Goal: Use online tool/utility: Utilize a website feature to perform a specific function

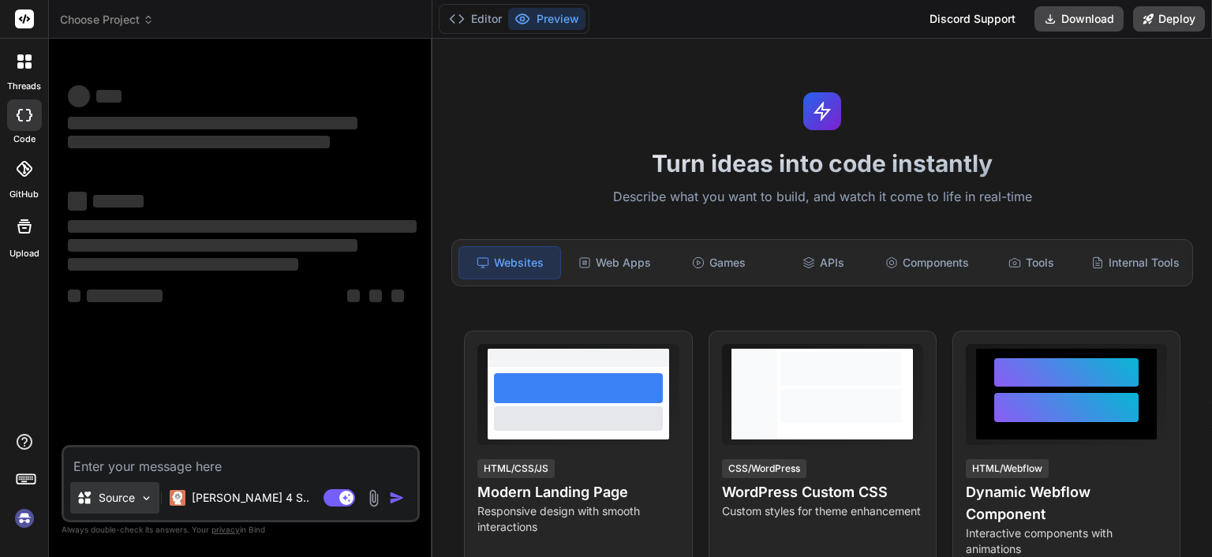
click at [143, 497] on img at bounding box center [146, 498] width 13 height 13
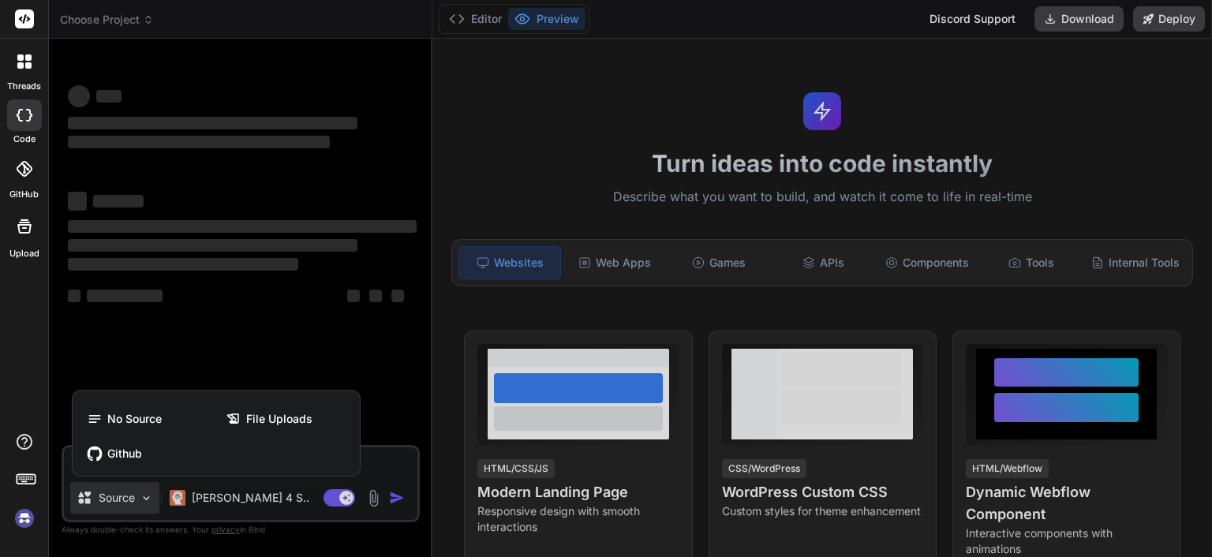
click at [200, 352] on div at bounding box center [606, 278] width 1212 height 557
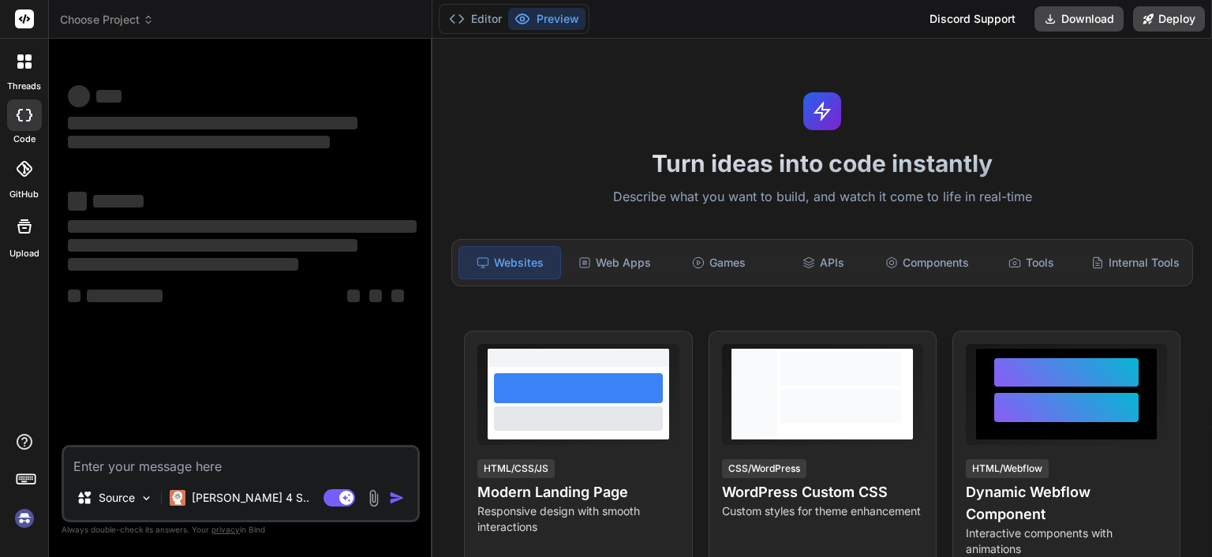
type textarea "x"
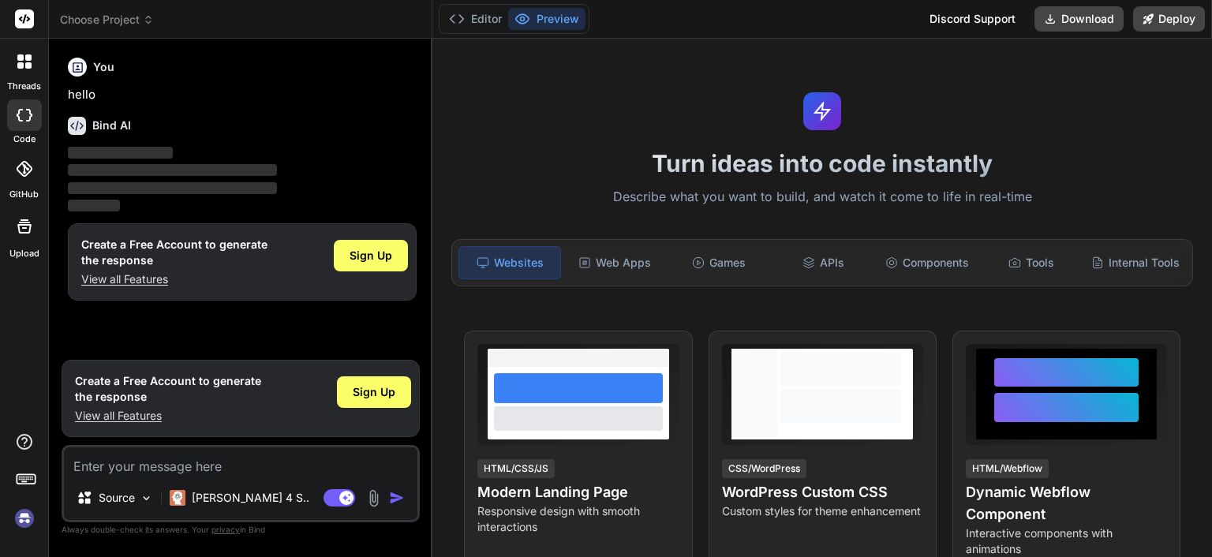
click at [106, 464] on textarea at bounding box center [241, 461] width 354 height 28
type textarea "W"
type textarea "x"
type textarea "Wr"
type textarea "x"
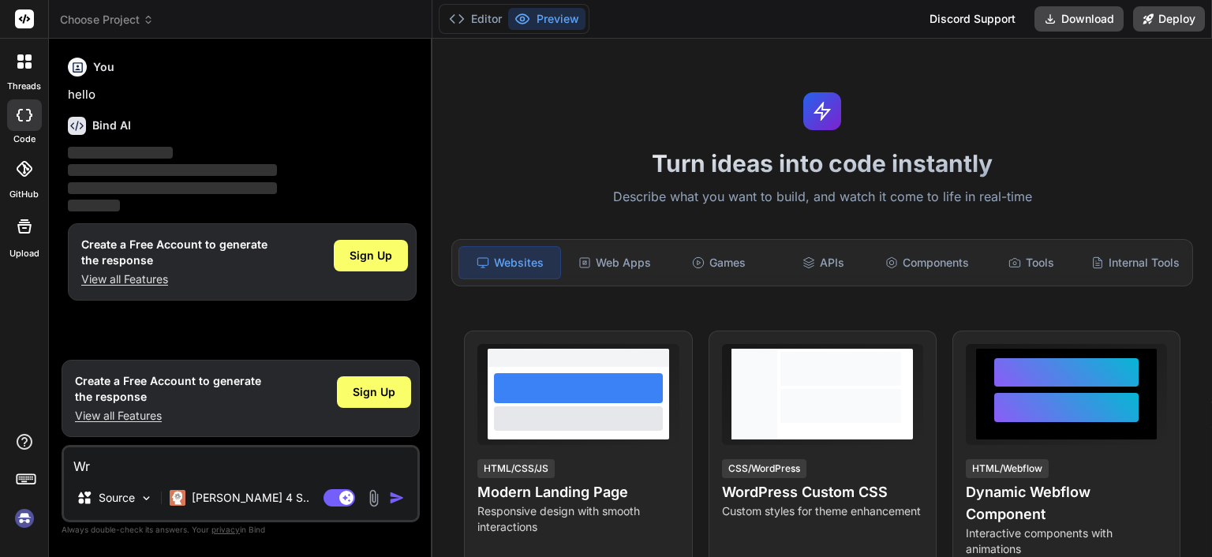
type textarea "Wri"
type textarea "x"
type textarea "Writ"
type textarea "x"
type textarea "Write"
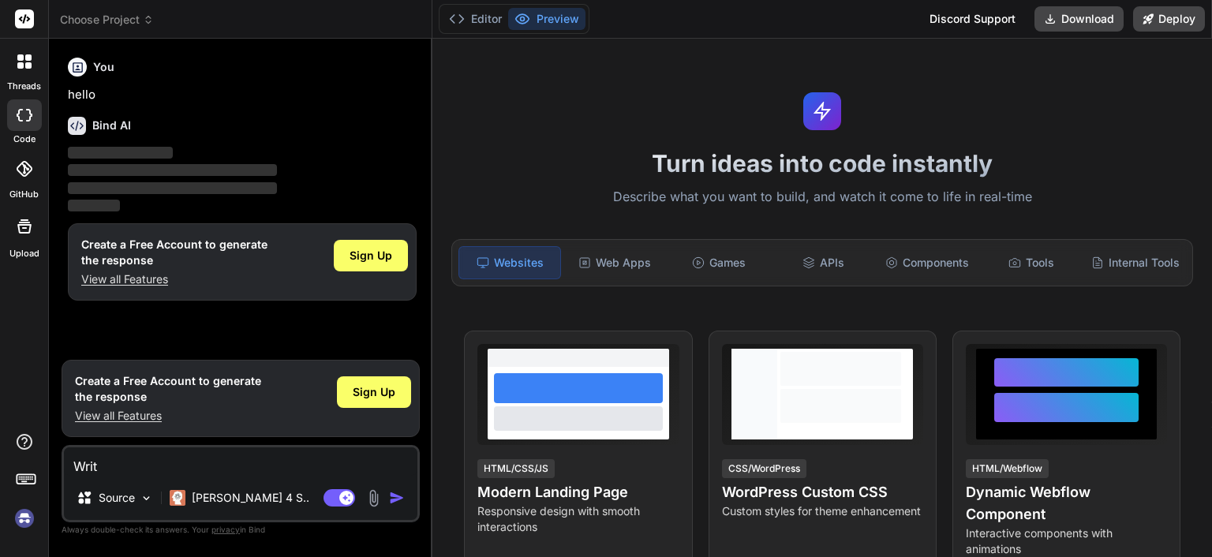
type textarea "x"
type textarea "Write"
type textarea "x"
type textarea "Write p"
type textarea "x"
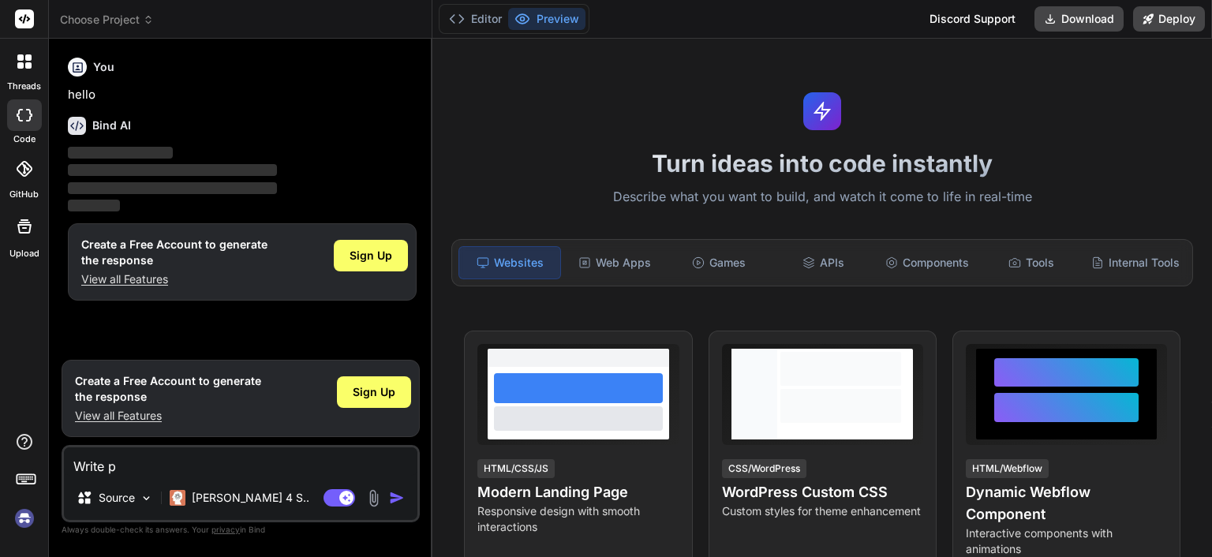
type textarea "Write pr"
type textarea "x"
type textarea "Write pri"
type textarea "x"
type textarea "Write prin"
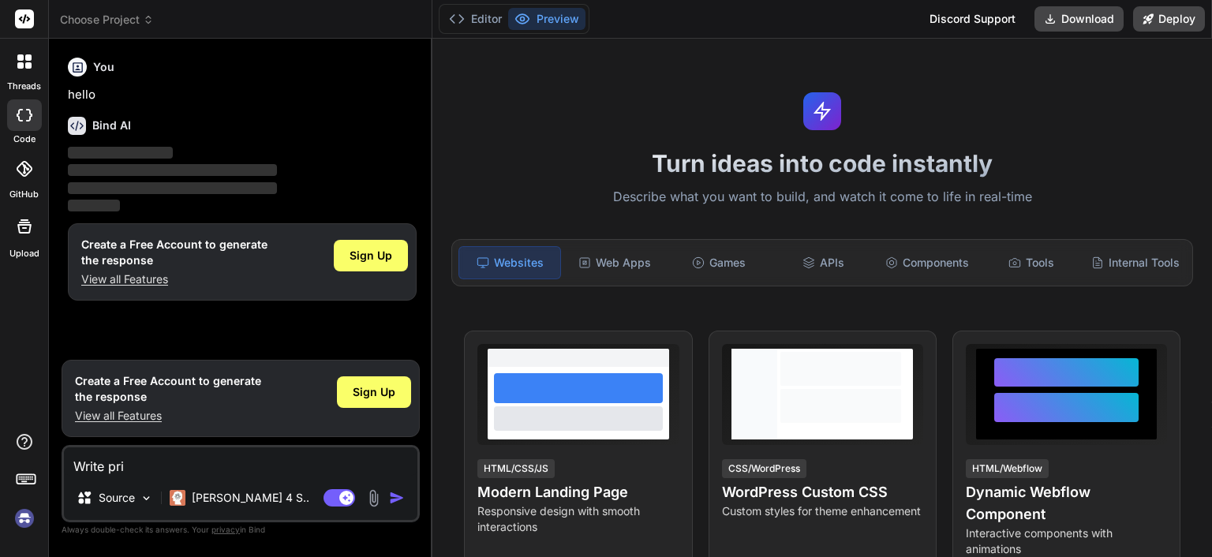
type textarea "x"
type textarea "Write pri"
type textarea "x"
type textarea "Write pr"
type textarea "x"
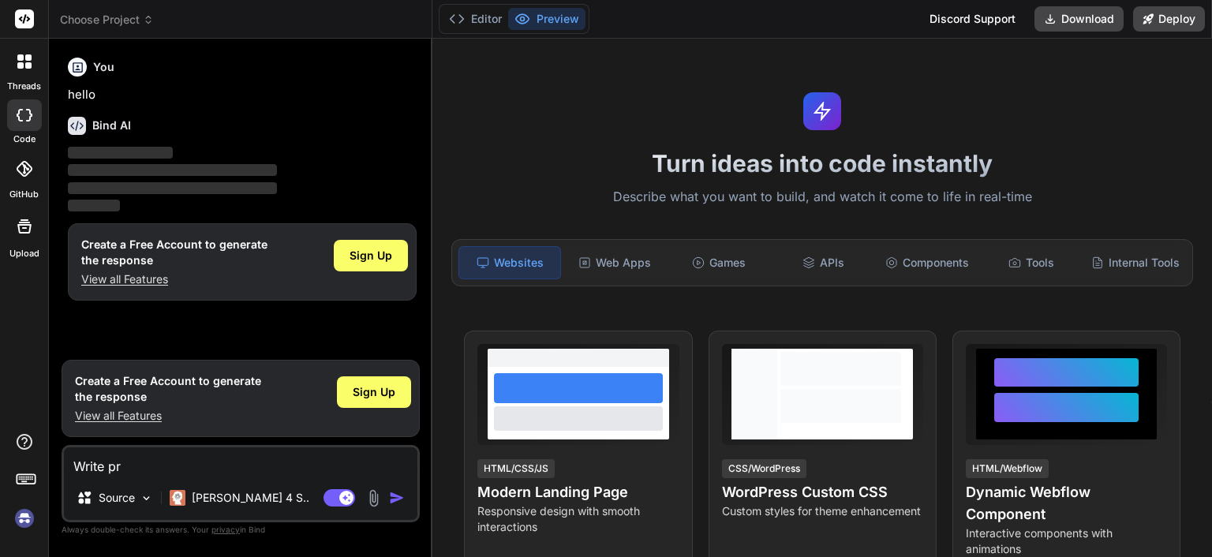
type textarea "Write p"
type textarea "x"
type textarea "Write pi"
type textarea "x"
type textarea "Write pin"
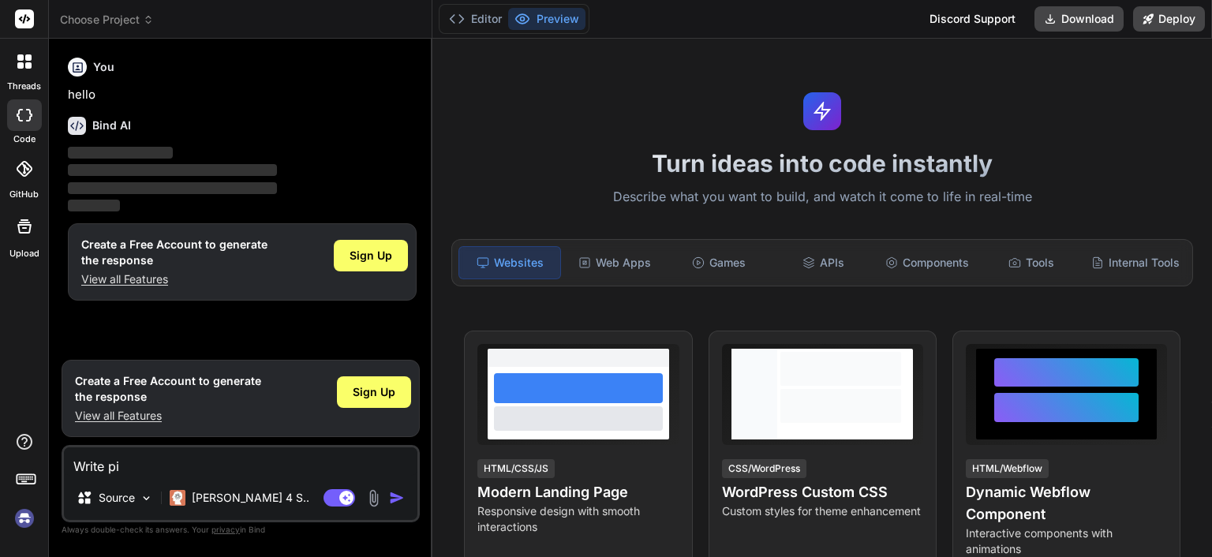
type textarea "x"
type textarea "Write pine"
type textarea "x"
type textarea "Write pines"
type textarea "x"
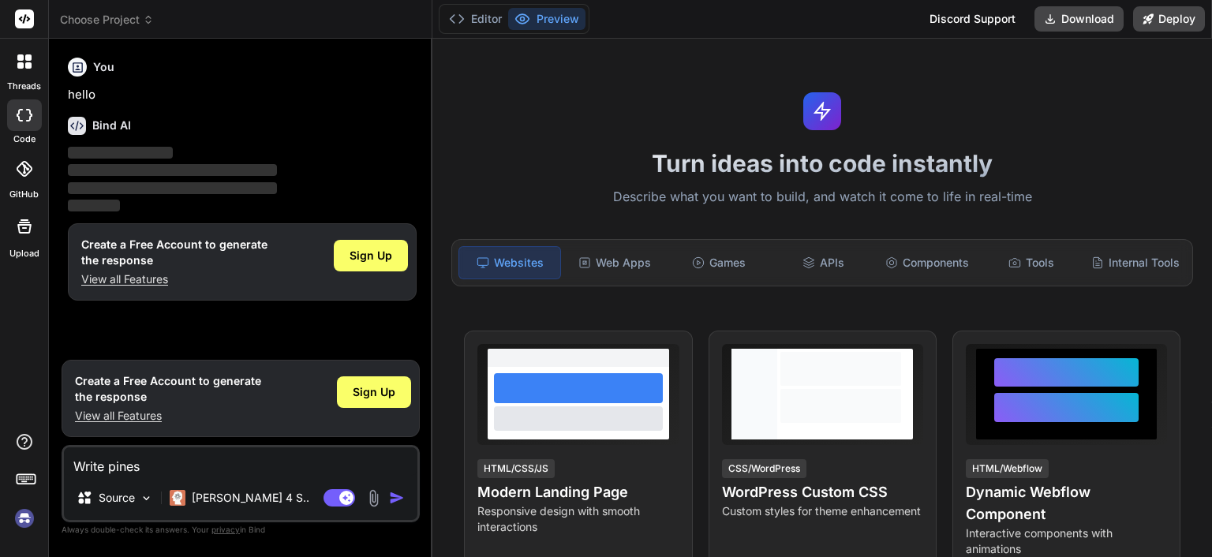
type textarea "Write pinesc"
type textarea "x"
type textarea "Write pinescr"
type textarea "x"
type textarea "Write pinescri"
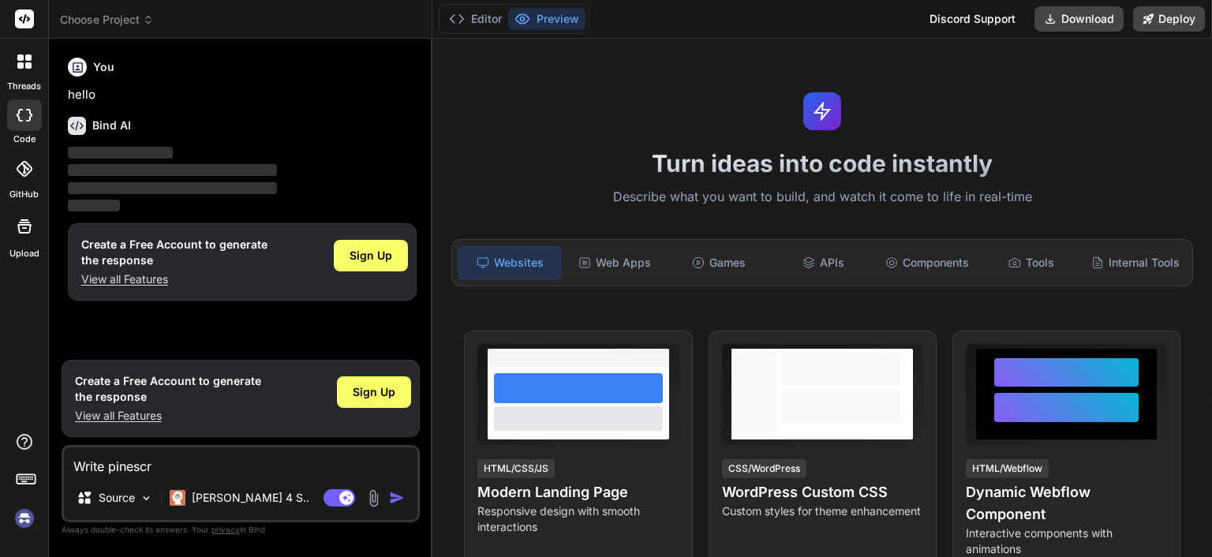
type textarea "x"
type textarea "Write pinescrip"
type textarea "x"
type textarea "Write pinescript"
type textarea "x"
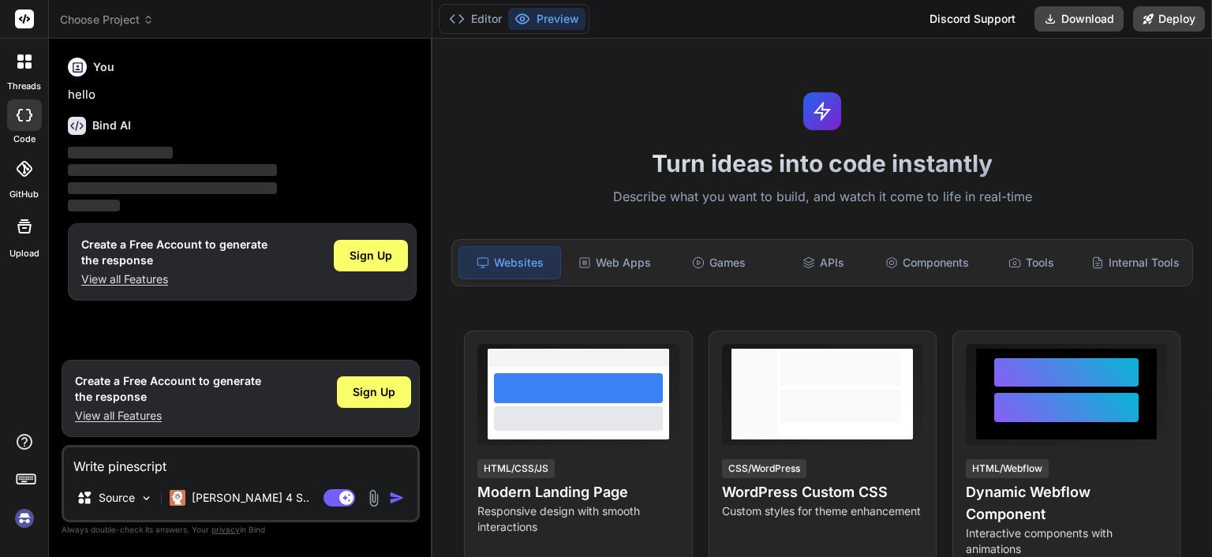
type textarea "Write pinescript"
type textarea "x"
type textarea "Write pinescript c"
type textarea "x"
type textarea "Write pinescript co"
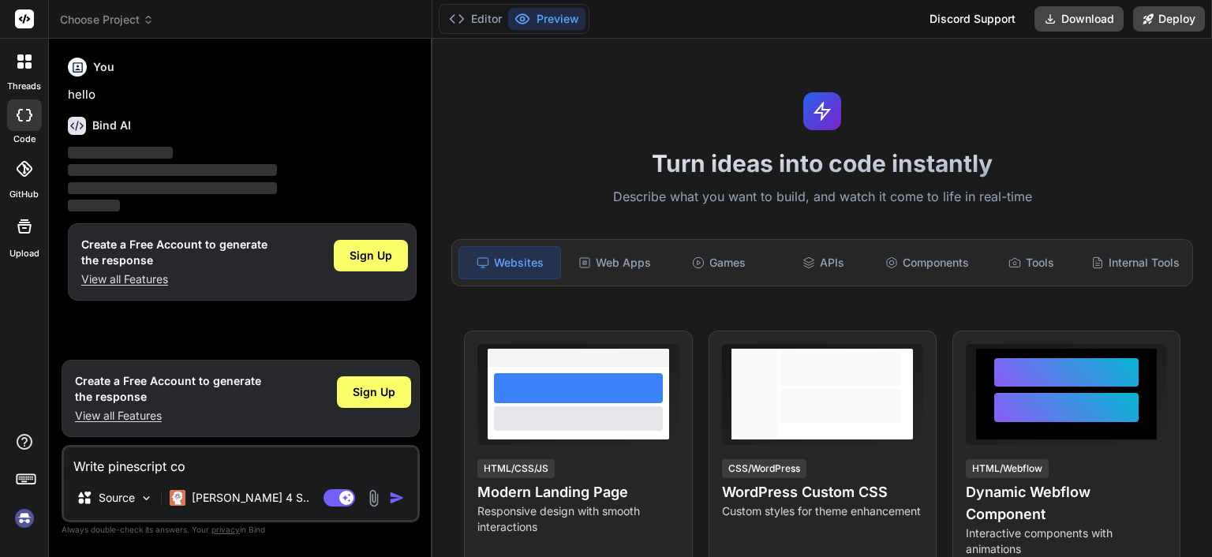
type textarea "x"
type textarea "Write pinescript cod"
type textarea "x"
type textarea "Write pinescript code"
type textarea "x"
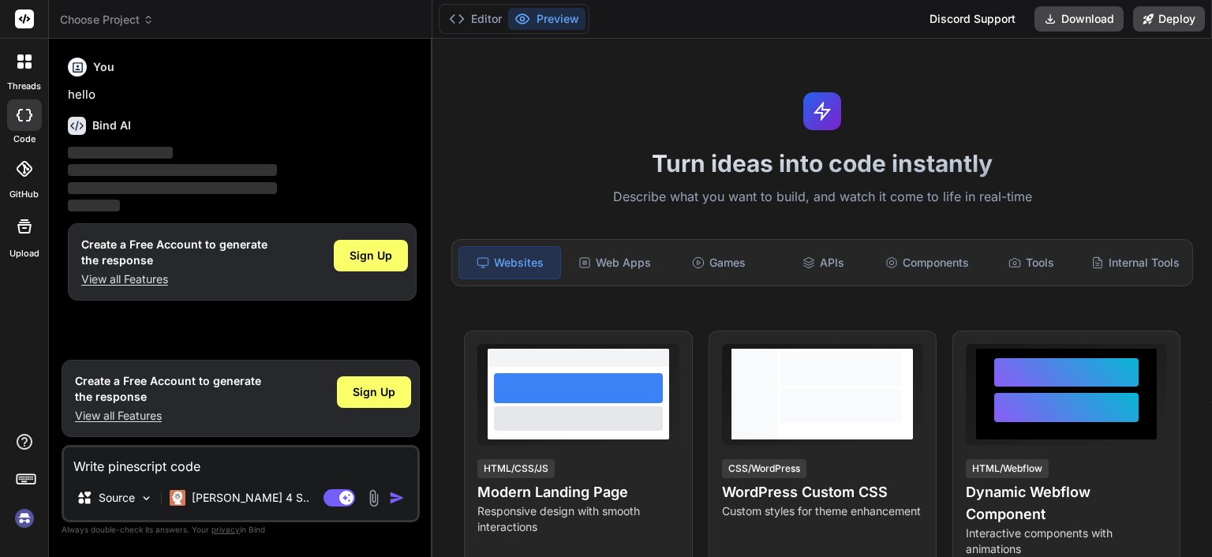
type textarea "Write pinescript code"
type textarea "x"
type textarea "Write pinescript code f"
type textarea "x"
type textarea "Write pinescript code fo"
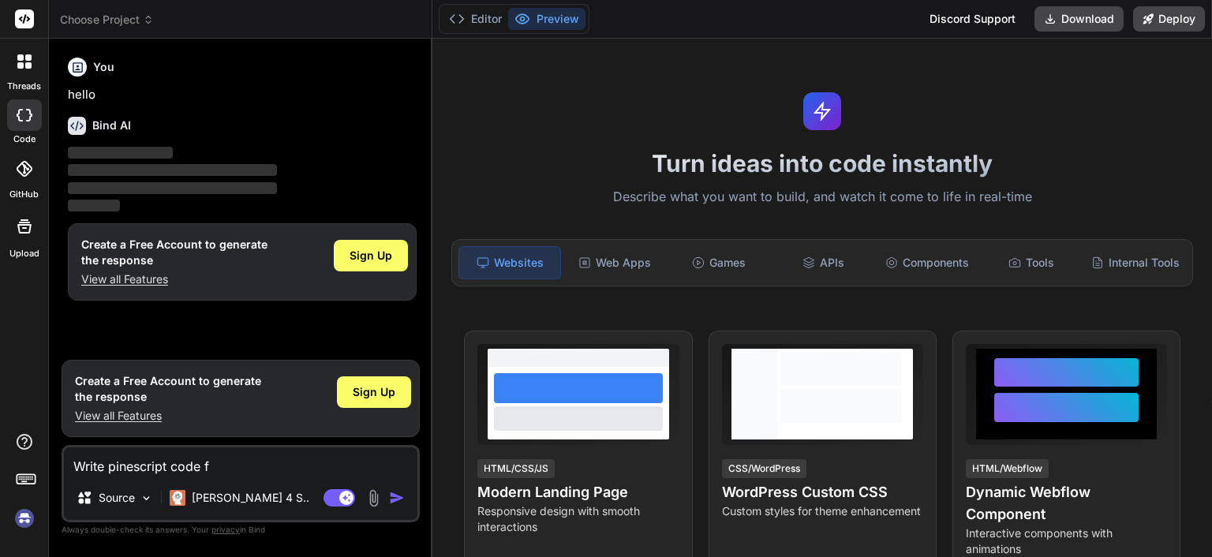
type textarea "x"
type textarea "Write pinescript code for"
type textarea "x"
type textarea "Write pinescript code for"
type textarea "x"
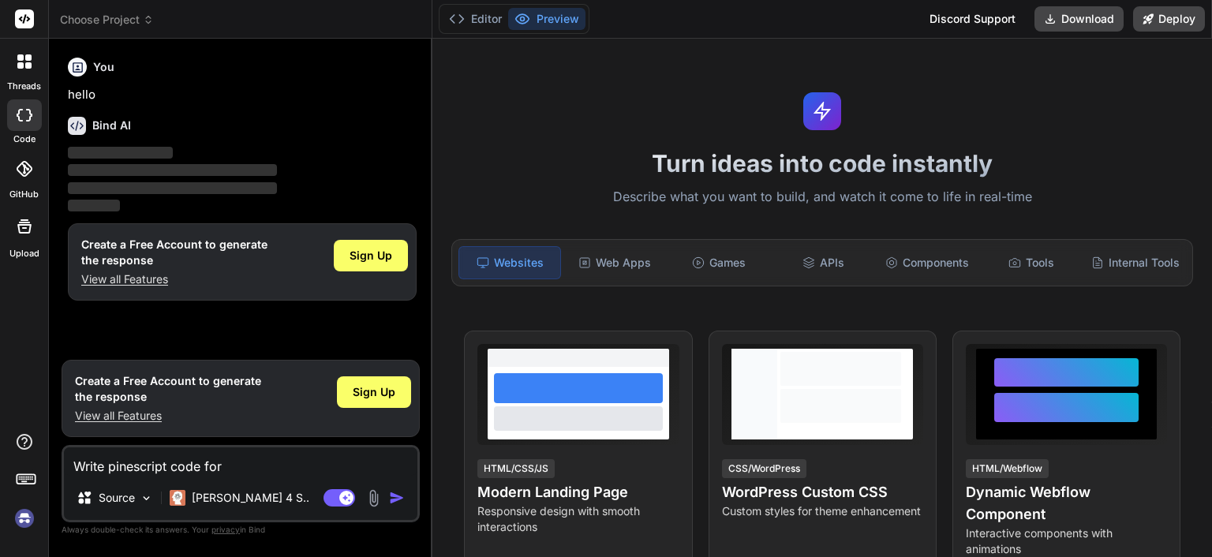
paste textarea "The market must close above the close four bars prior to a TD Point low (that i…"
type textarea "Write pinescript code for The market must close above the close four bars prior…"
type textarea "x"
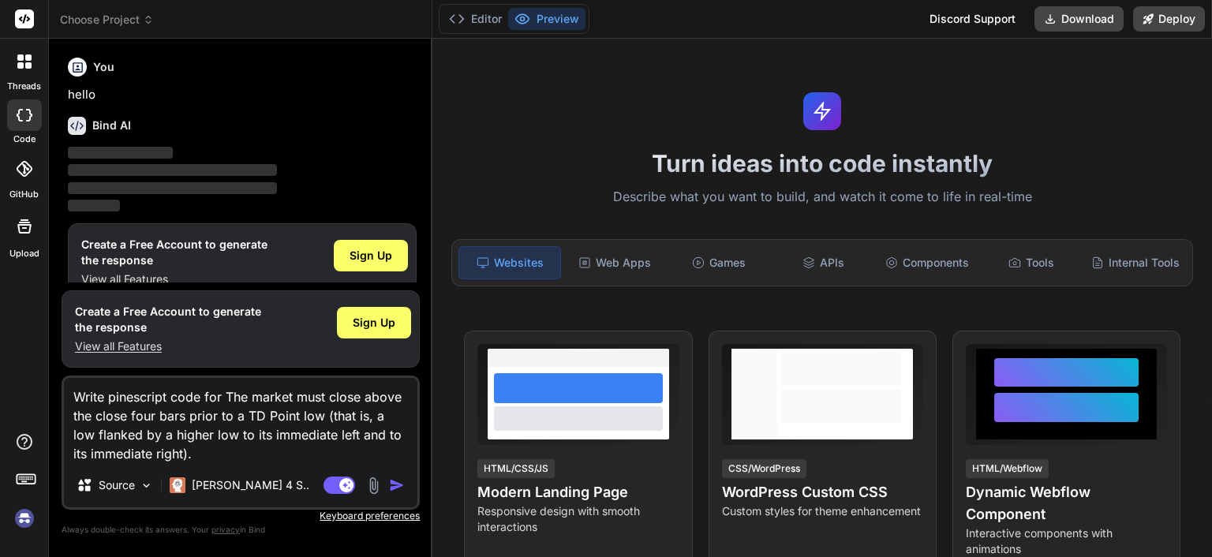
drag, startPoint x: 226, startPoint y: 394, endPoint x: 324, endPoint y: 396, distance: 98.7
click at [324, 396] on textarea "Write pinescript code for The market must close above the close four bars prior…" at bounding box center [241, 420] width 354 height 85
type textarea "Write pinescript code for a close above the close four bars prior to a TD Point…"
type textarea "x"
drag, startPoint x: 160, startPoint y: 415, endPoint x: 295, endPoint y: 418, distance: 135.0
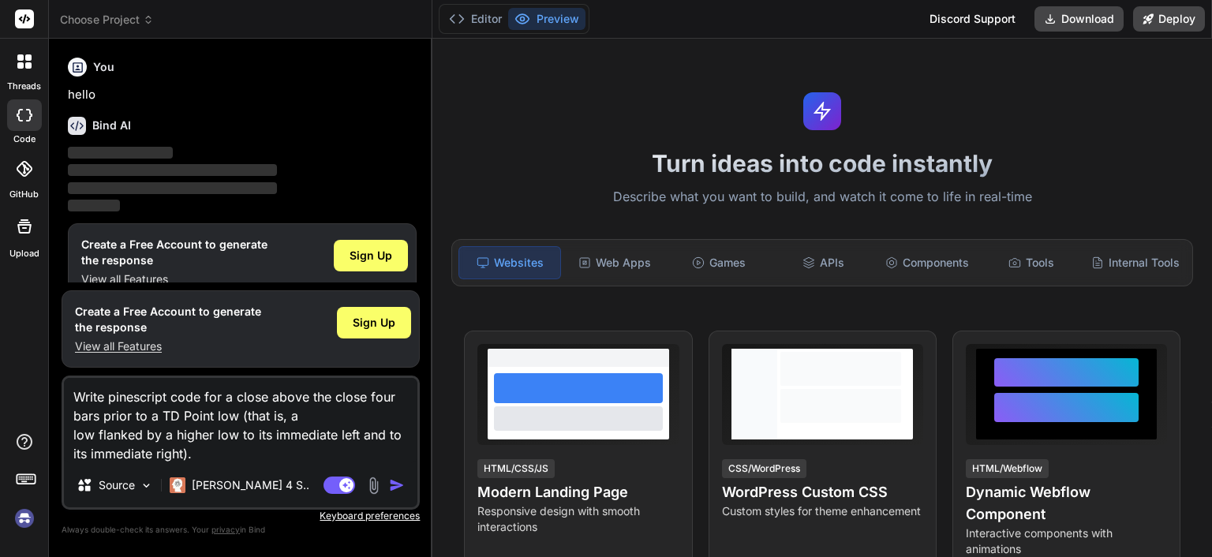
click at [295, 418] on textarea "Write pinescript code for a close above the close four bars prior to a TD Point…" at bounding box center [241, 420] width 354 height 85
type textarea "Write pinescript code for a close above the close four bars prior to a low flan…"
type textarea "x"
type textarea "Write pinescript code for a close above the close four bars prior to a low flan…"
type textarea "x"
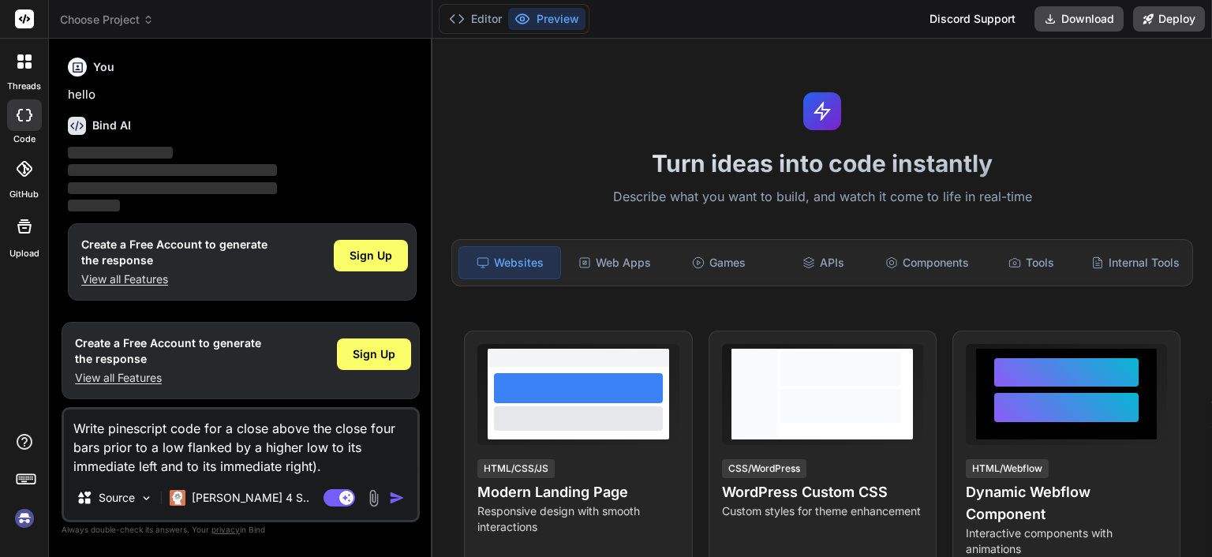
click at [338, 469] on textarea "Write pinescript code for a close above the close four bars prior to a low flan…" at bounding box center [241, 443] width 354 height 66
click at [318, 468] on textarea "Write pinescript code for a close above the close four bars prior to a low flan…" at bounding box center [241, 443] width 354 height 66
click at [315, 468] on textarea "Write pinescript code for a close above the close four bars prior to a low flan…" at bounding box center [241, 443] width 354 height 66
type textarea "Write pinescript code for a close above the close four bars prior to a low flan…"
type textarea "x"
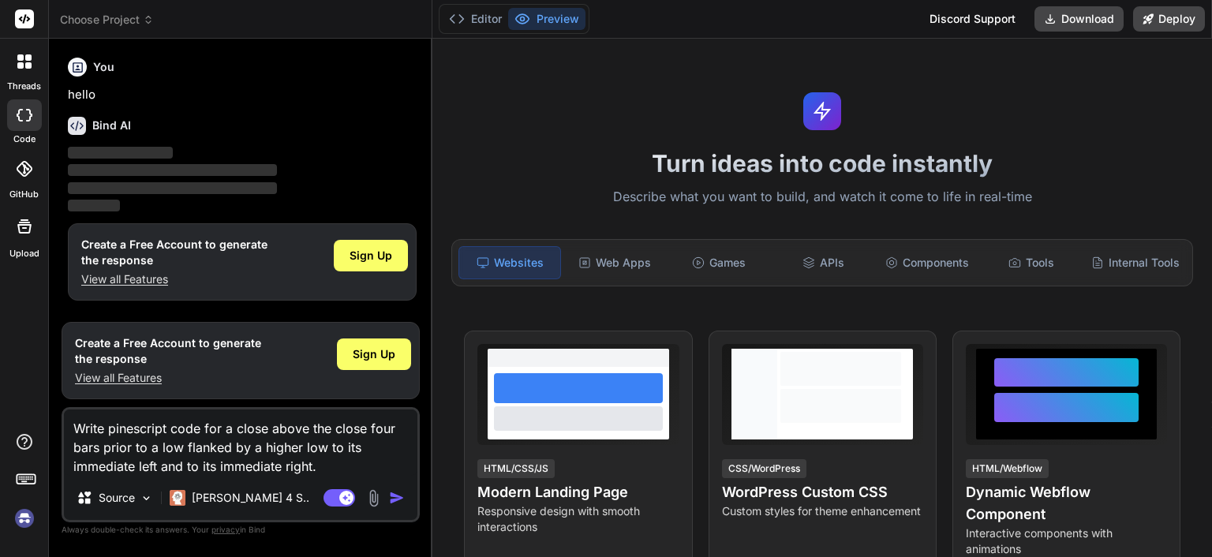
type textarea "Write pinescript code for a close above the close four bars prior to a low flan…"
click at [396, 495] on img "button" at bounding box center [397, 498] width 16 height 16
click at [395, 494] on img "button" at bounding box center [397, 498] width 16 height 16
click at [347, 469] on textarea "Write pinescript code for a close above the close four bars prior to a low flan…" at bounding box center [241, 443] width 354 height 66
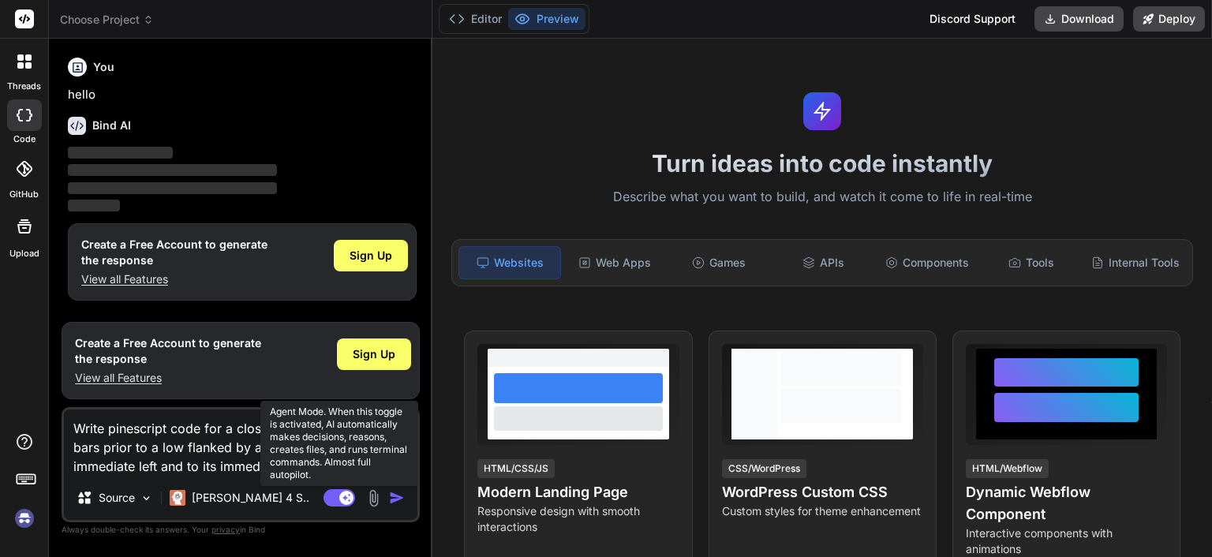
click at [335, 499] on rect at bounding box center [340, 497] width 32 height 17
click at [344, 498] on rect at bounding box center [340, 497] width 32 height 17
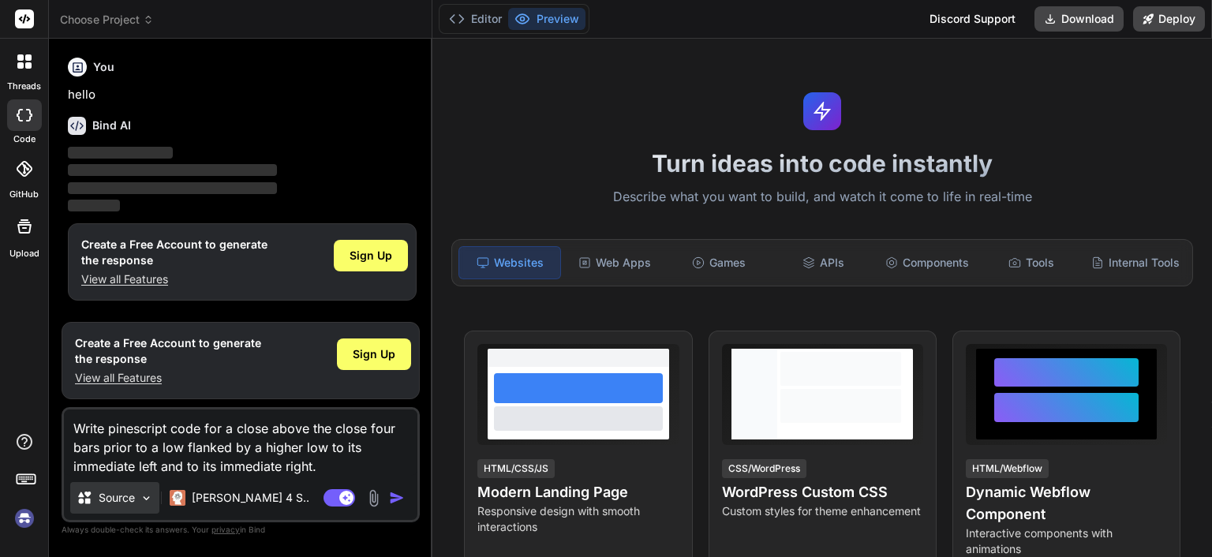
click at [144, 498] on img at bounding box center [146, 498] width 13 height 13
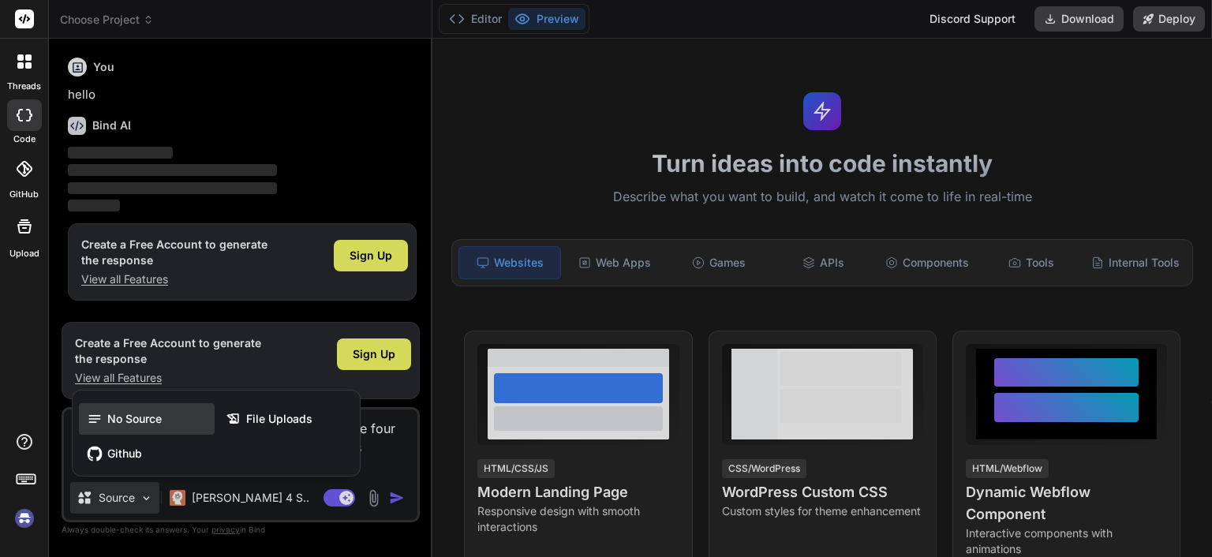
click at [140, 413] on span "No Source" at bounding box center [134, 419] width 54 height 16
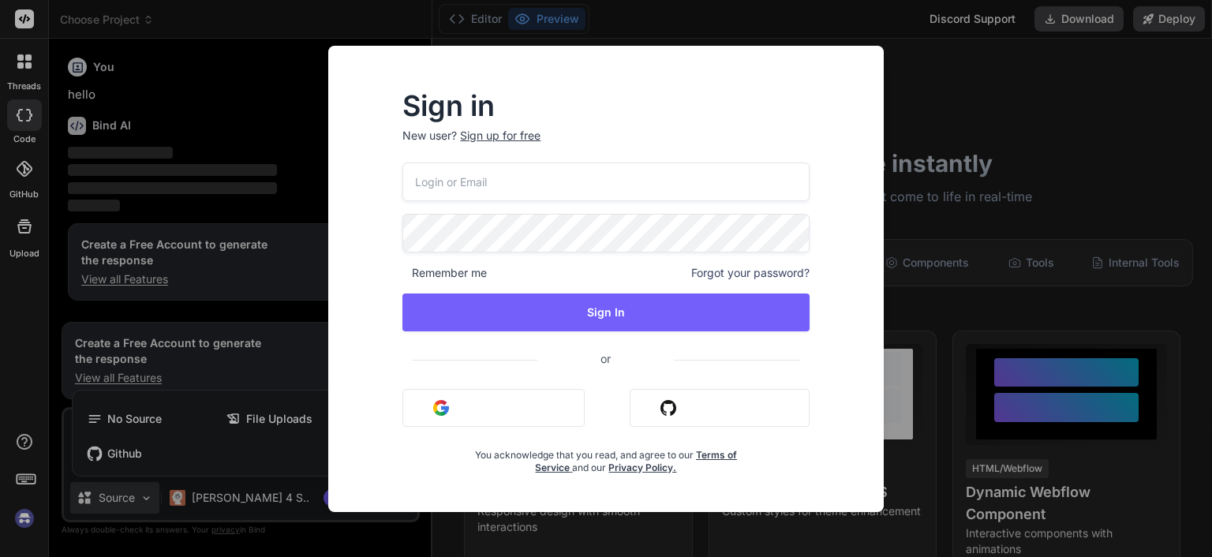
click at [933, 309] on div "Sign in New user? Sign up for free Remember me Forgot your password? Sign In or…" at bounding box center [606, 278] width 1212 height 557
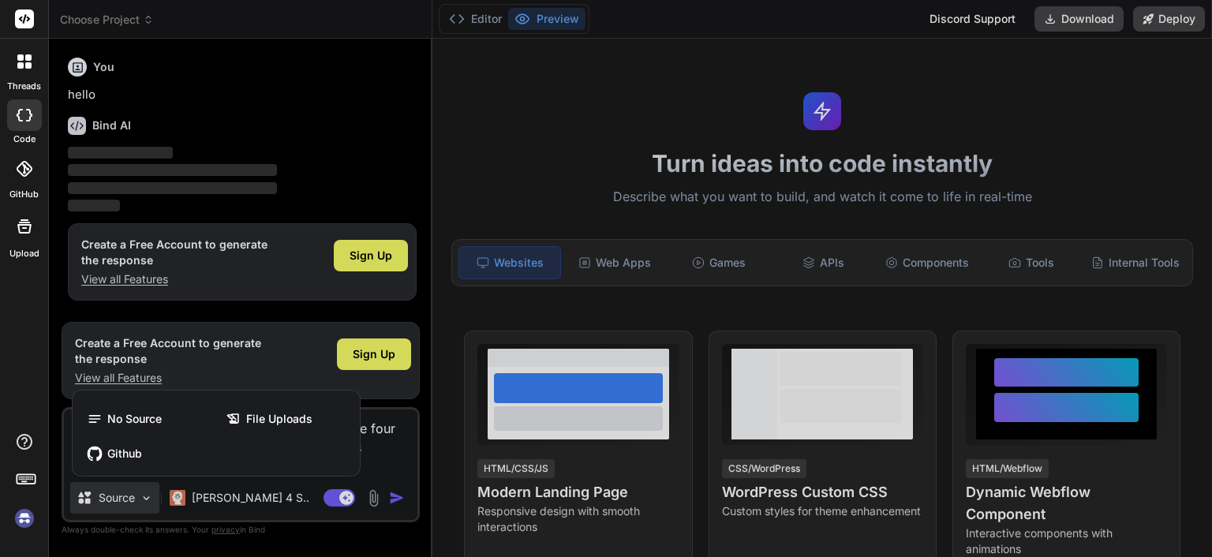
click at [428, 456] on div at bounding box center [606, 278] width 1212 height 557
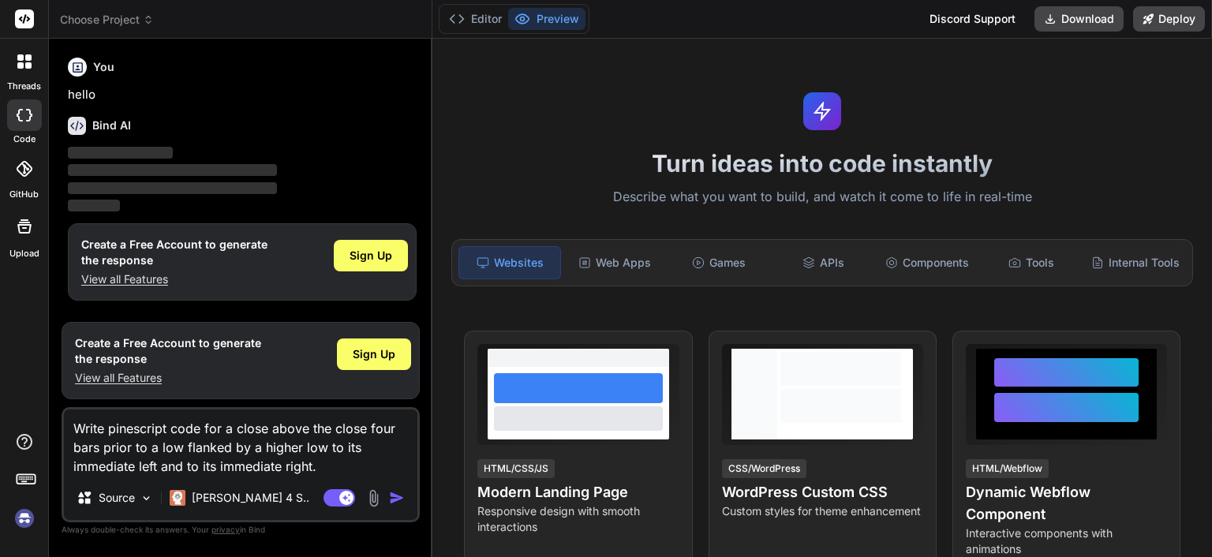
click at [395, 499] on img "button" at bounding box center [397, 498] width 16 height 16
click at [395, 497] on img "button" at bounding box center [397, 498] width 16 height 16
click at [103, 102] on p "hello" at bounding box center [242, 95] width 349 height 18
click at [94, 167] on span "‌" at bounding box center [172, 170] width 209 height 12
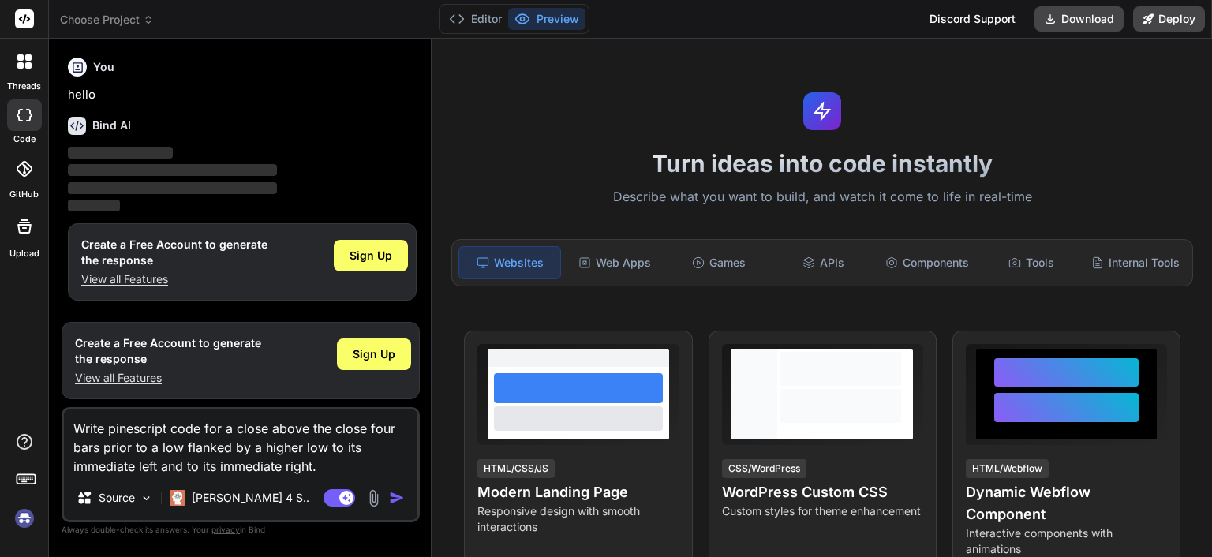
click at [398, 497] on img "button" at bounding box center [397, 498] width 16 height 16
click at [396, 497] on img "button" at bounding box center [397, 498] width 16 height 16
click at [327, 464] on textarea "Write pinescript code for a close above the close four bars prior to a low flan…" at bounding box center [241, 443] width 354 height 66
click at [24, 117] on icon at bounding box center [25, 115] width 16 height 13
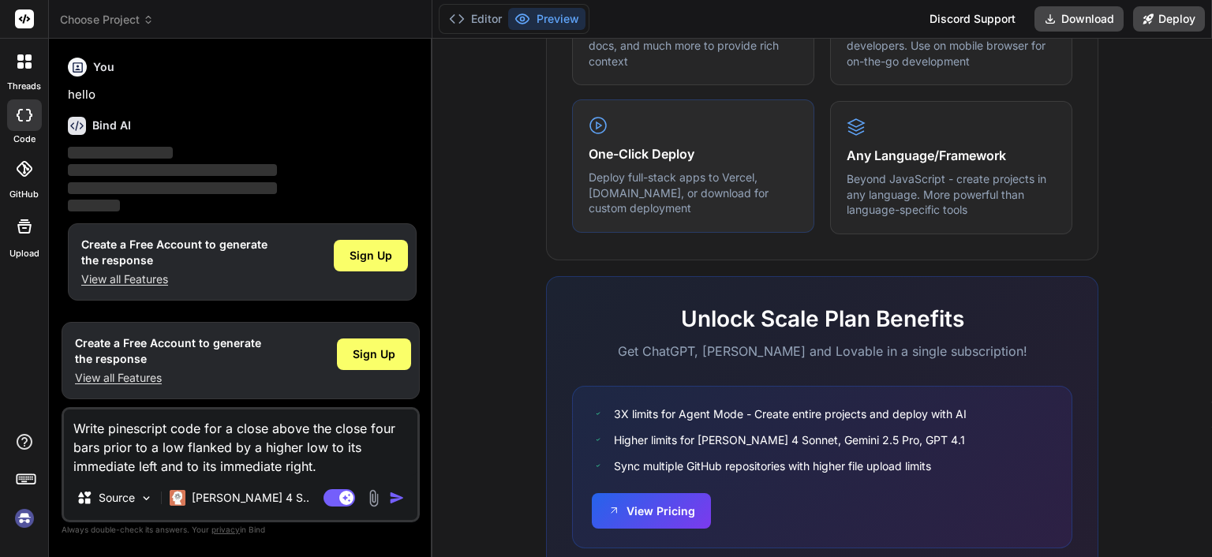
scroll to position [982, 0]
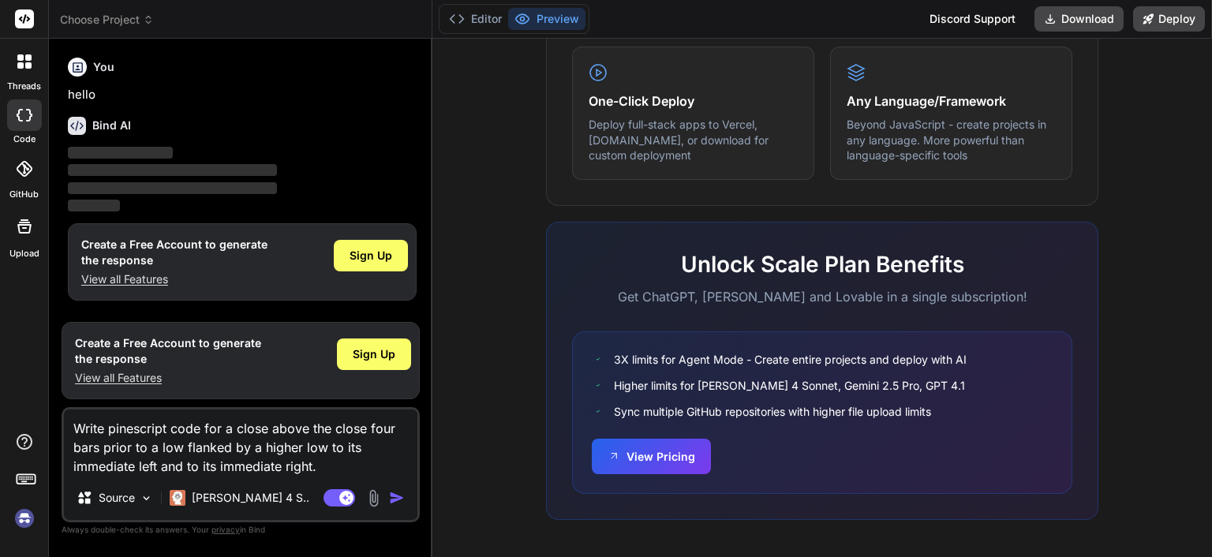
click at [20, 109] on icon at bounding box center [20, 115] width 6 height 13
click at [20, 109] on icon at bounding box center [25, 115] width 16 height 13
type textarea "x"
click at [149, 20] on icon at bounding box center [148, 19] width 11 height 11
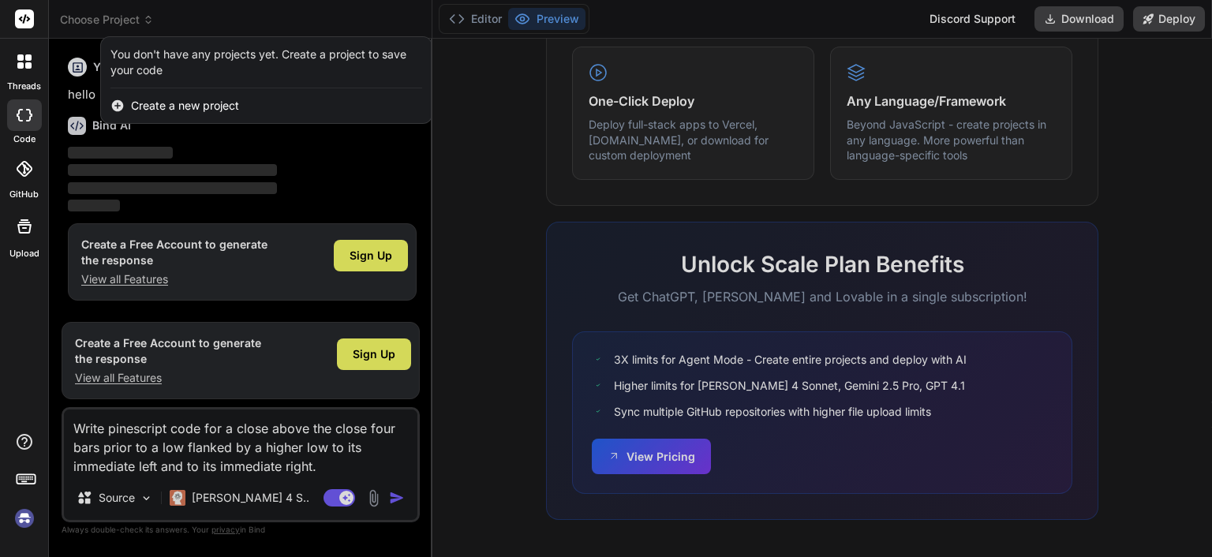
click at [80, 425] on div at bounding box center [606, 278] width 1212 height 557
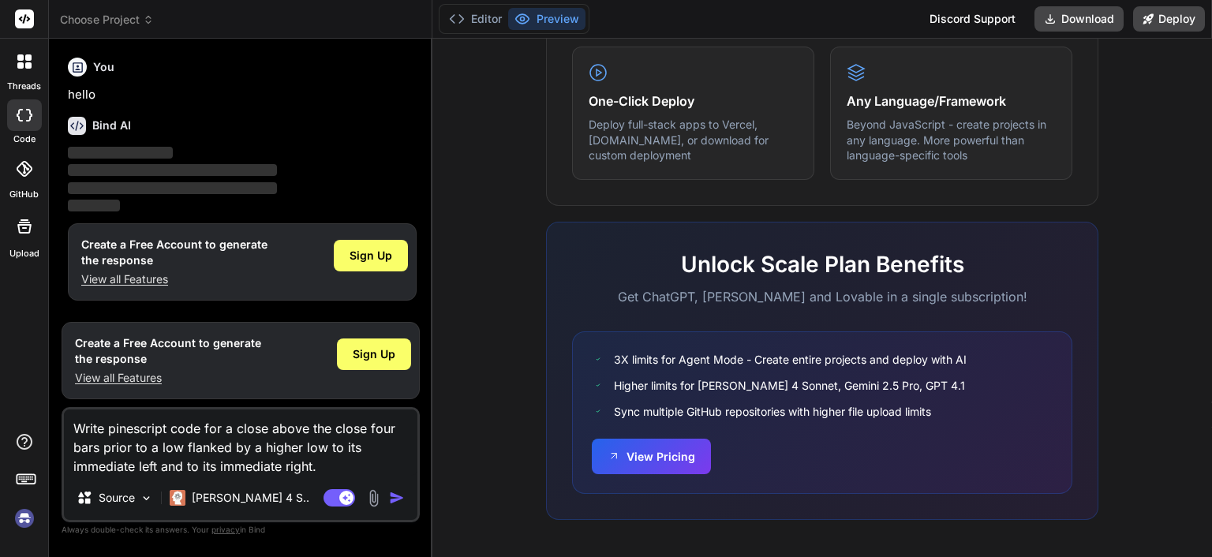
drag, startPoint x: 73, startPoint y: 428, endPoint x: 328, endPoint y: 472, distance: 259.5
click at [328, 472] on textarea "Write pinescript code for a close above the close four bars prior to a low flan…" at bounding box center [241, 443] width 354 height 66
click at [393, 497] on img "button" at bounding box center [397, 498] width 16 height 16
click at [393, 496] on img "button" at bounding box center [397, 498] width 16 height 16
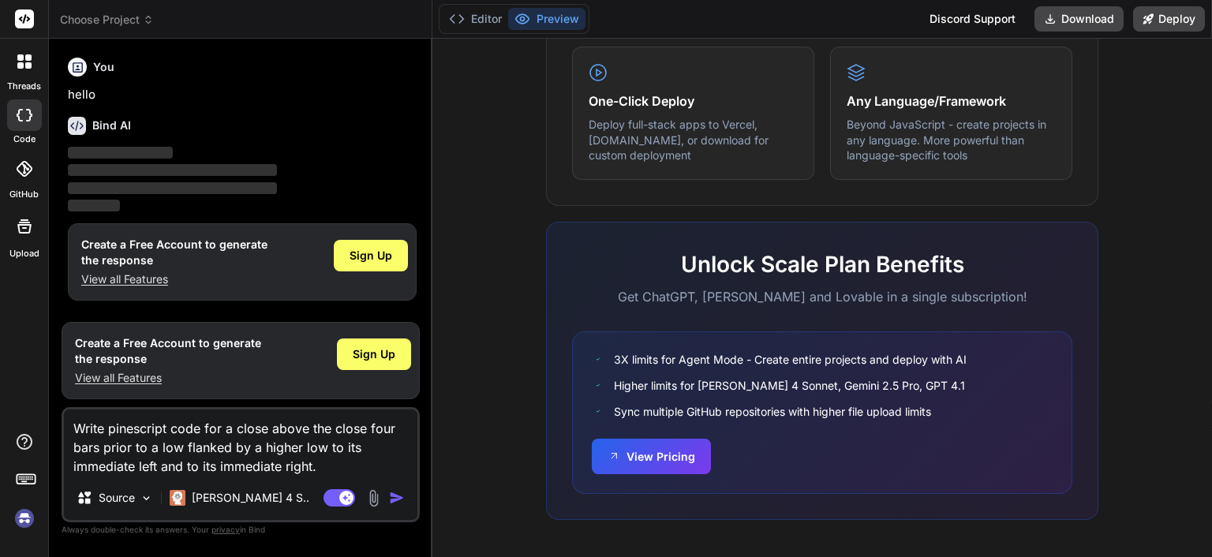
click at [342, 470] on textarea "Write pinescript code for a close above the close four bars prior to a low flan…" at bounding box center [241, 443] width 354 height 66
click at [144, 21] on span "Choose Project" at bounding box center [107, 20] width 94 height 16
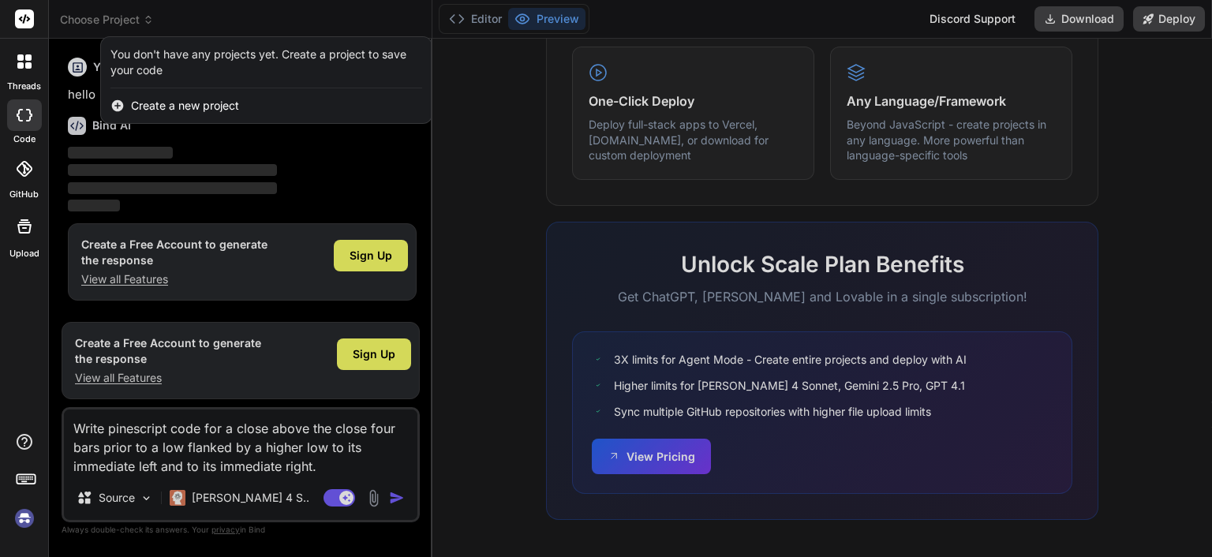
click at [170, 103] on span "Create a new project" at bounding box center [185, 106] width 108 height 16
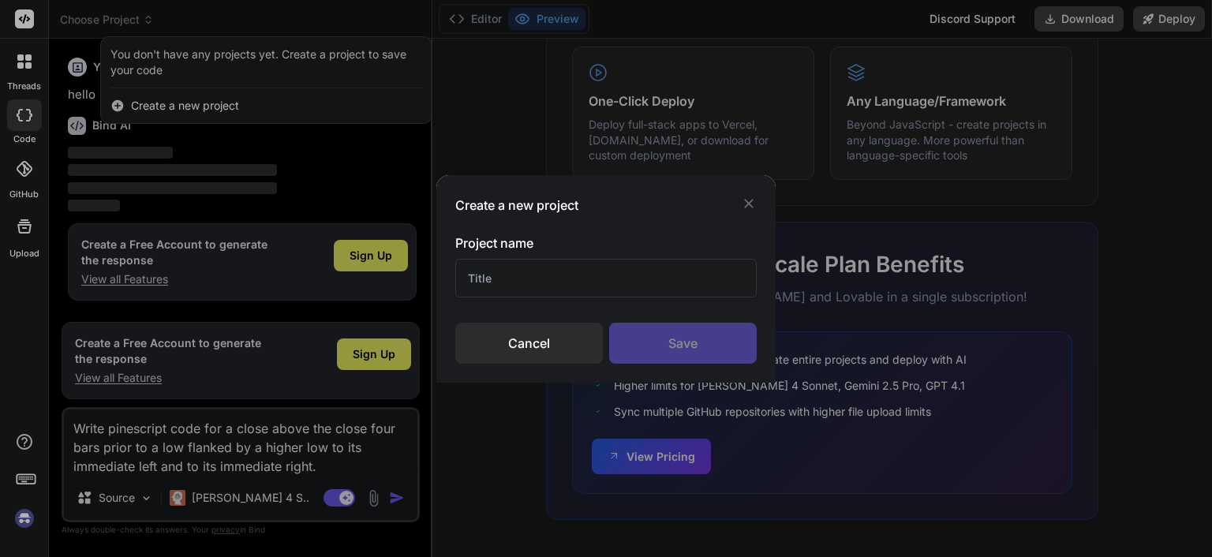
click at [510, 275] on input "text" at bounding box center [605, 278] width 301 height 39
type input "s"
click at [676, 339] on div "Save" at bounding box center [683, 343] width 148 height 41
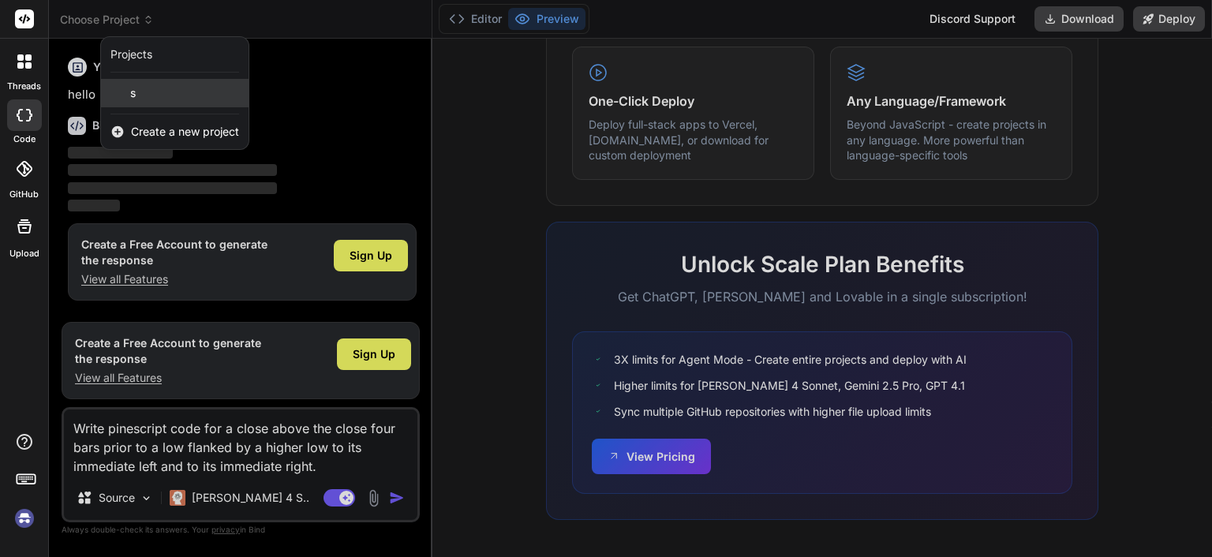
click at [178, 98] on div "s" at bounding box center [175, 93] width 148 height 28
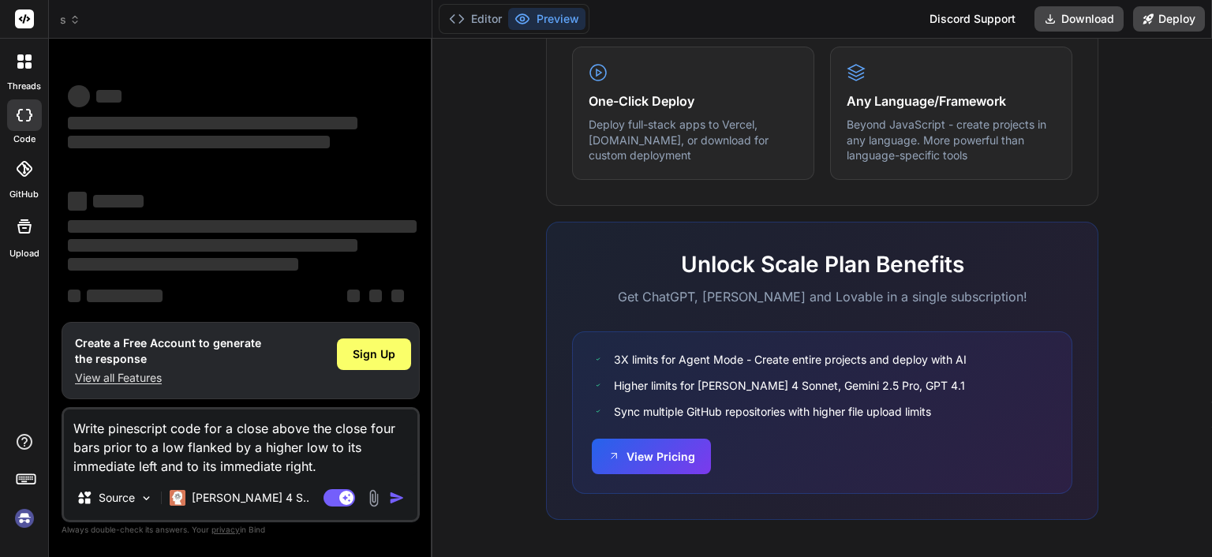
type textarea "x"
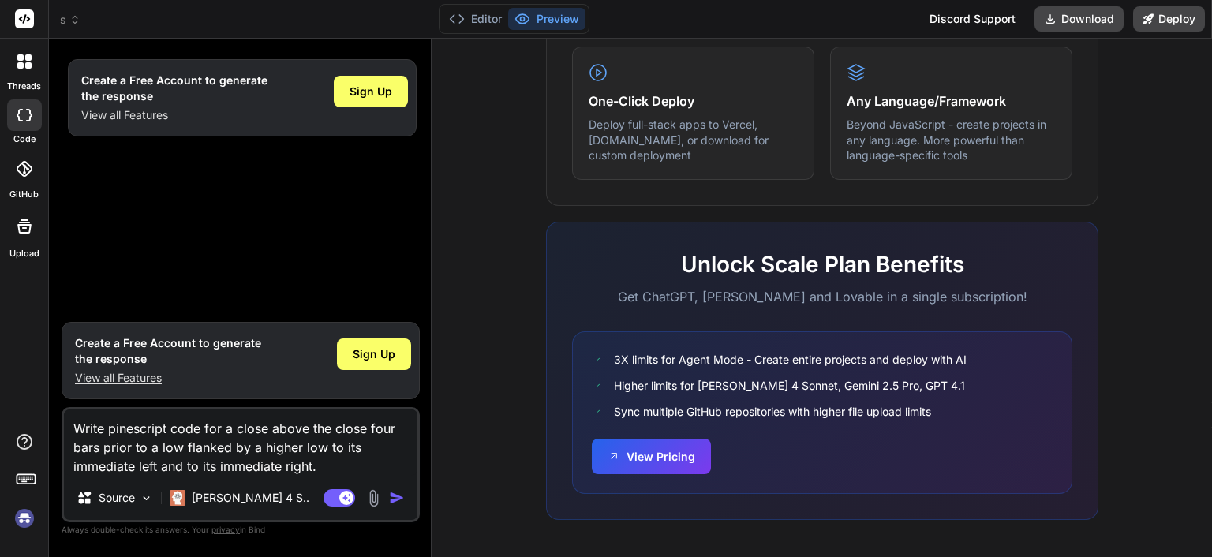
click at [180, 187] on div "Create a Free Account to generate the response View all Features Sign Up" at bounding box center [242, 182] width 355 height 263
